Goal: Transaction & Acquisition: Book appointment/travel/reservation

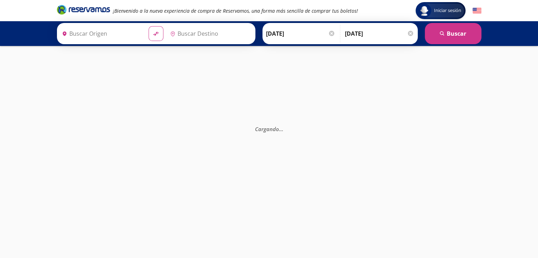
type input "[GEOGRAPHIC_DATA], [GEOGRAPHIC_DATA]"
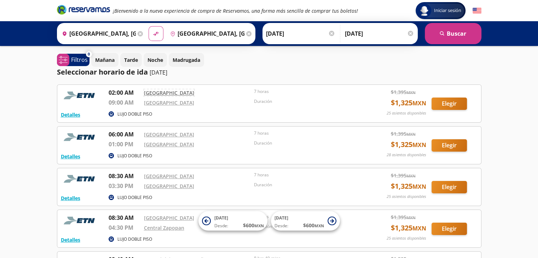
click at [163, 93] on link "[GEOGRAPHIC_DATA]" at bounding box center [169, 93] width 50 height 7
click at [452, 103] on button "Elegir" at bounding box center [449, 104] width 35 height 12
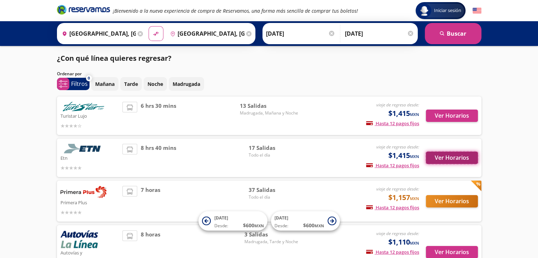
click at [448, 157] on button "Ver Horarios" at bounding box center [452, 158] width 52 height 12
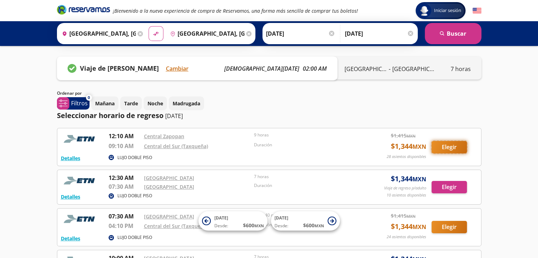
click at [453, 144] on button "Elegir" at bounding box center [449, 147] width 35 height 12
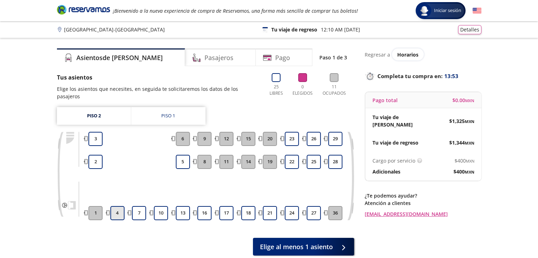
click at [119, 209] on button "4" at bounding box center [117, 213] width 14 height 14
